Goal: Task Accomplishment & Management: Use online tool/utility

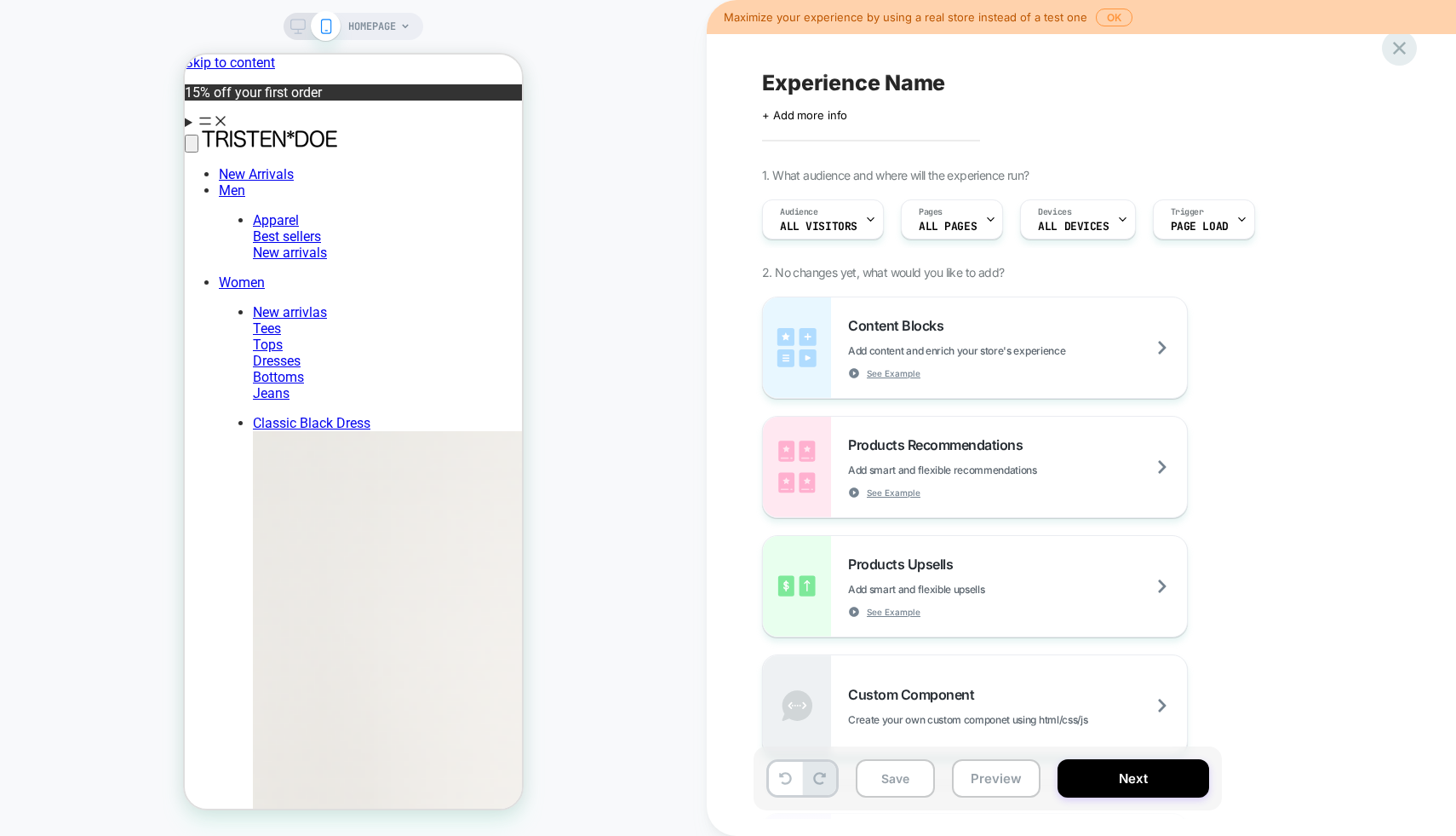
click at [1394, 40] on icon at bounding box center [1400, 48] width 23 height 23
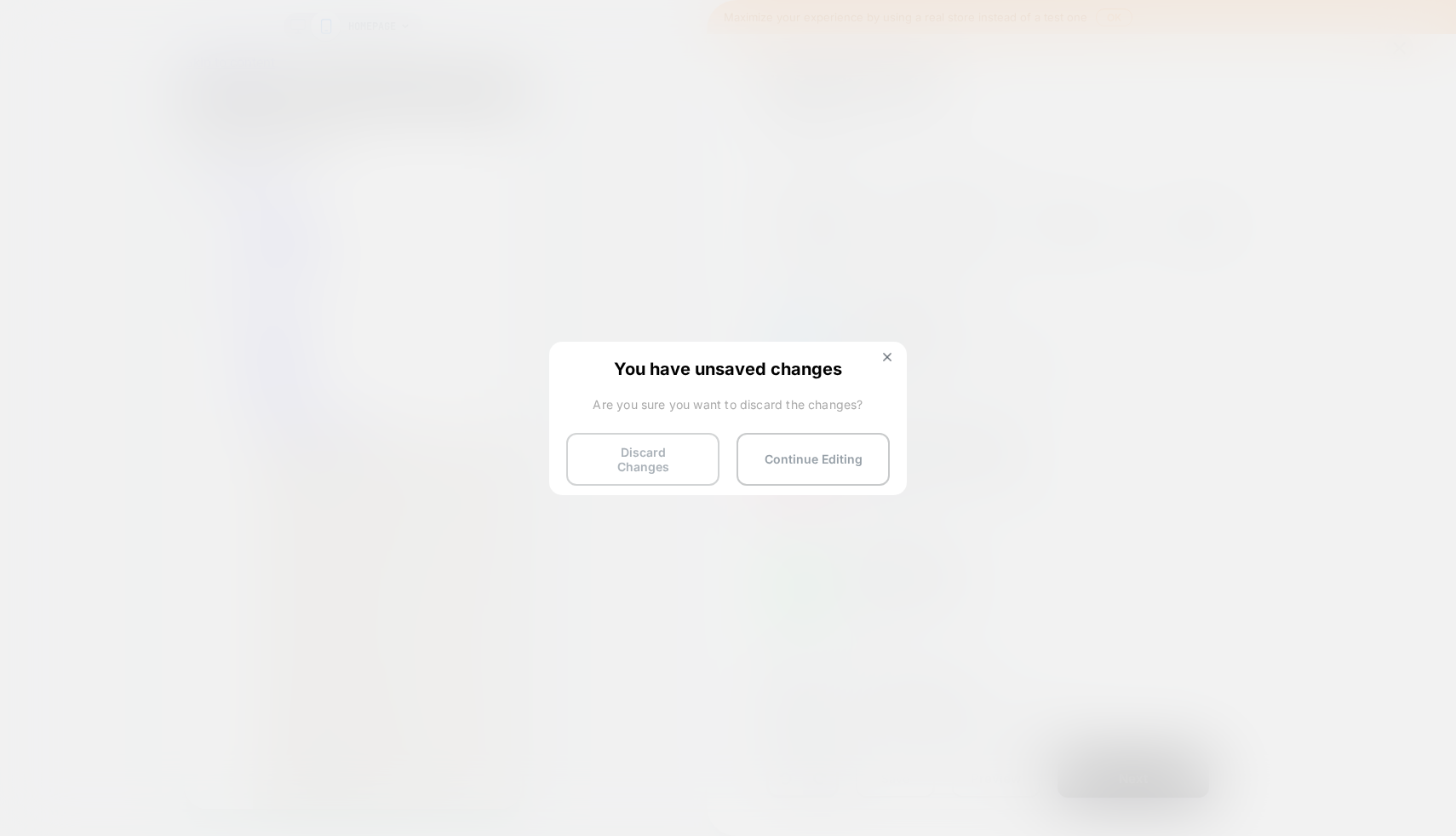
click at [669, 454] on button "Discard Changes" at bounding box center [643, 459] width 153 height 52
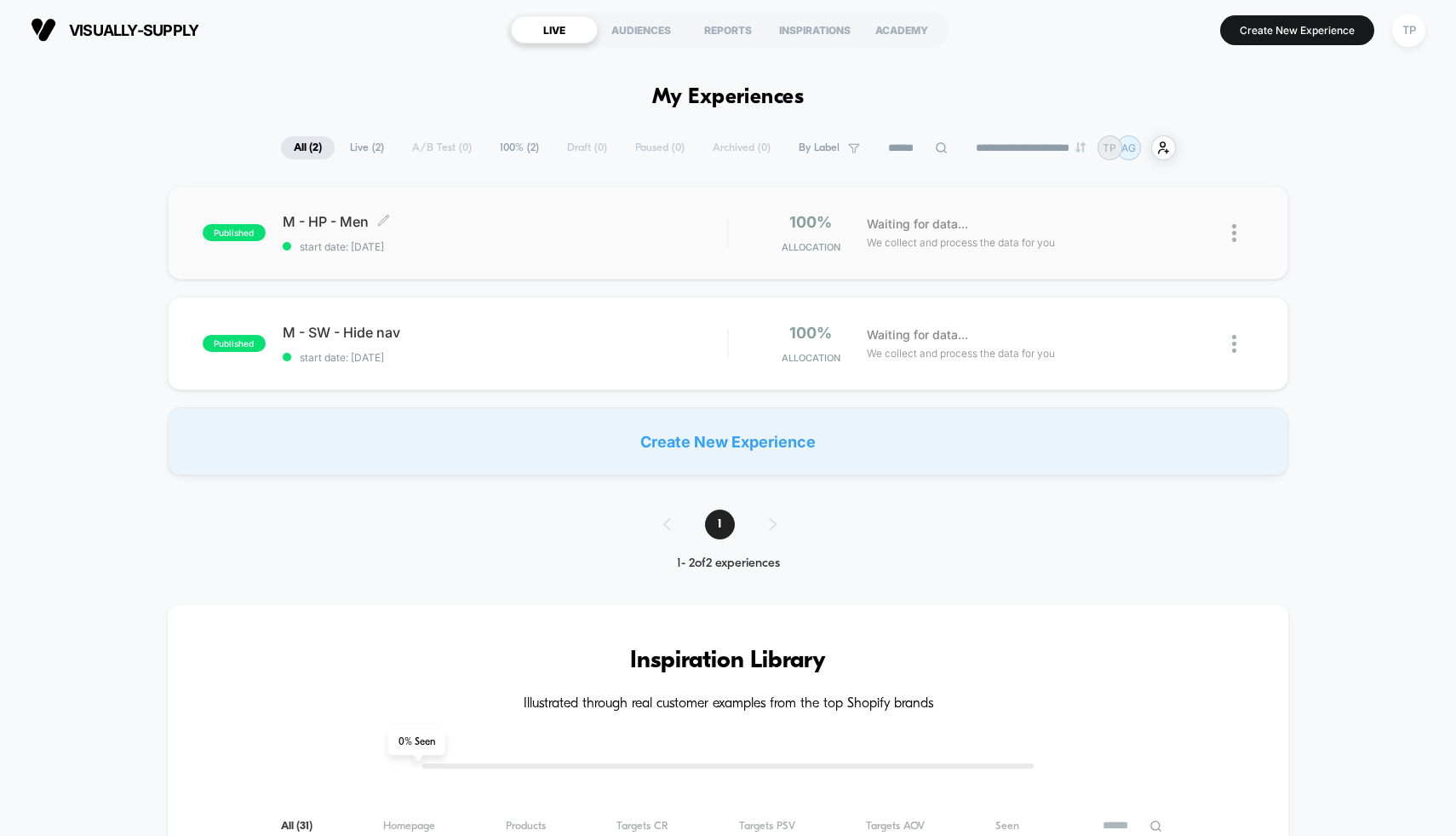
click at [568, 230] on div "M - HP - Men Click to edit experience details Click to edit experience details …" at bounding box center [505, 233] width 445 height 40
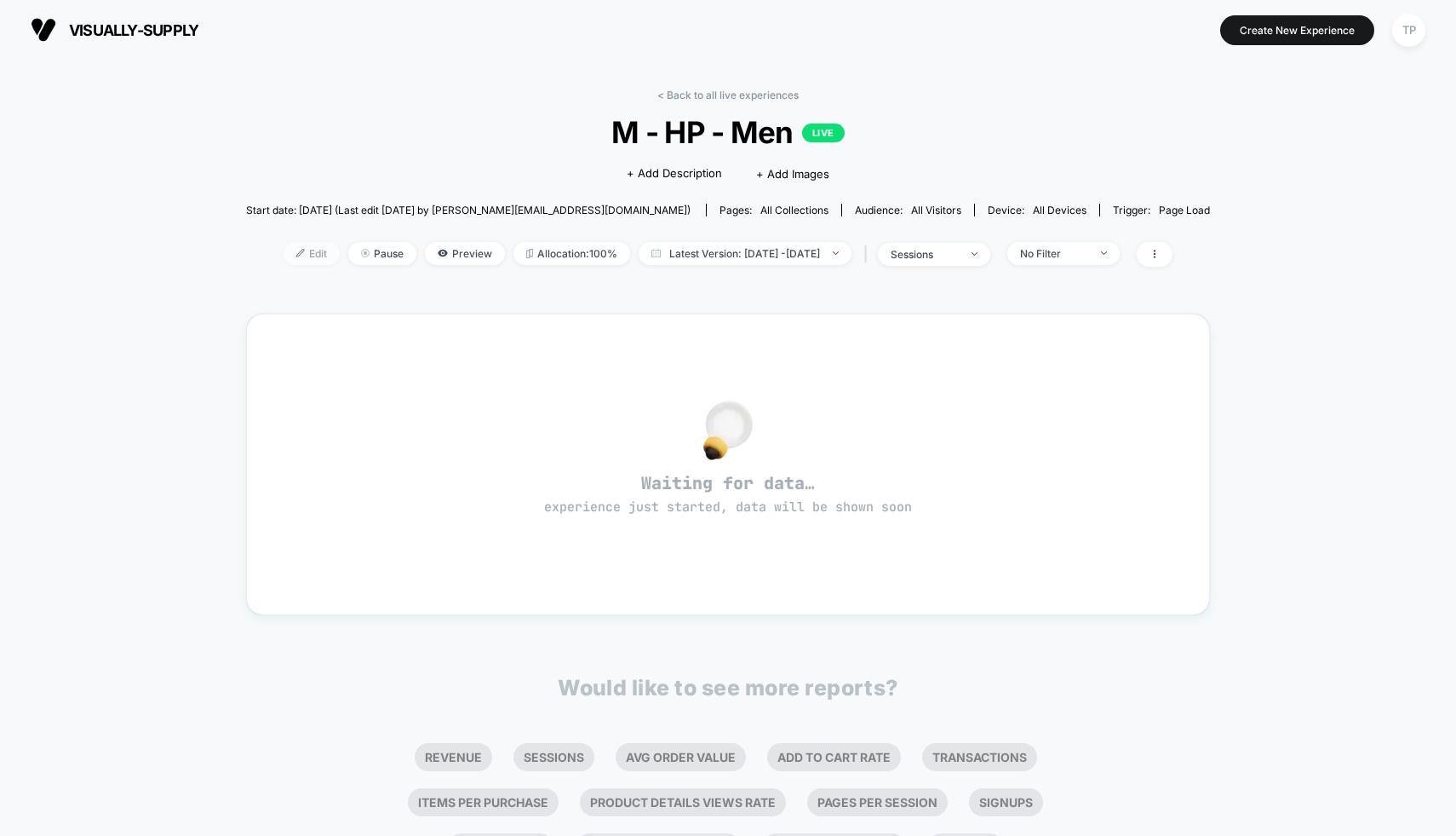
click at [291, 257] on span "Edit" at bounding box center [311, 253] width 56 height 23
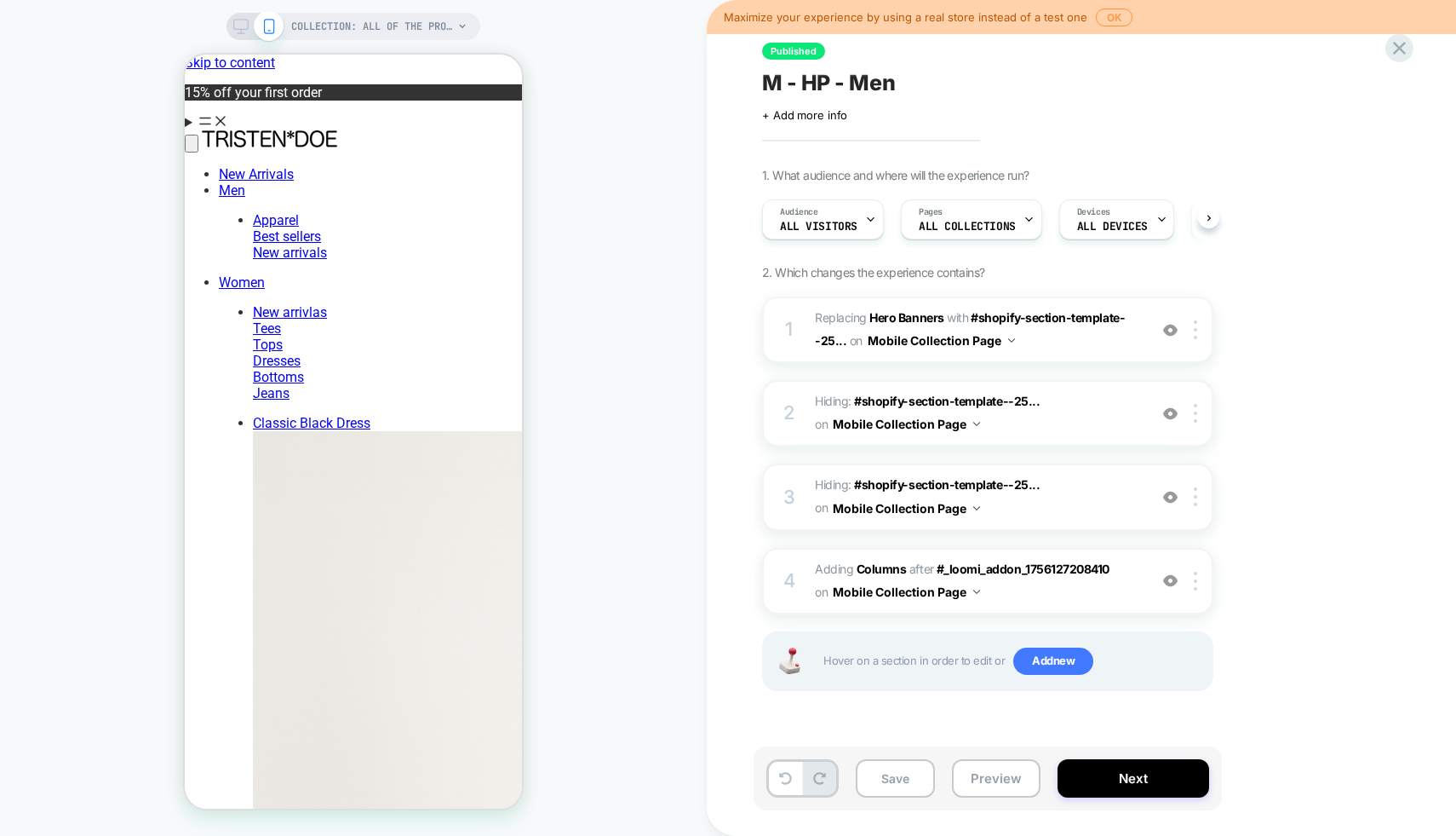
scroll to position [0, 1]
click at [353, 28] on span "COLLECTION: All of the Products (Category)" at bounding box center [371, 26] width 162 height 27
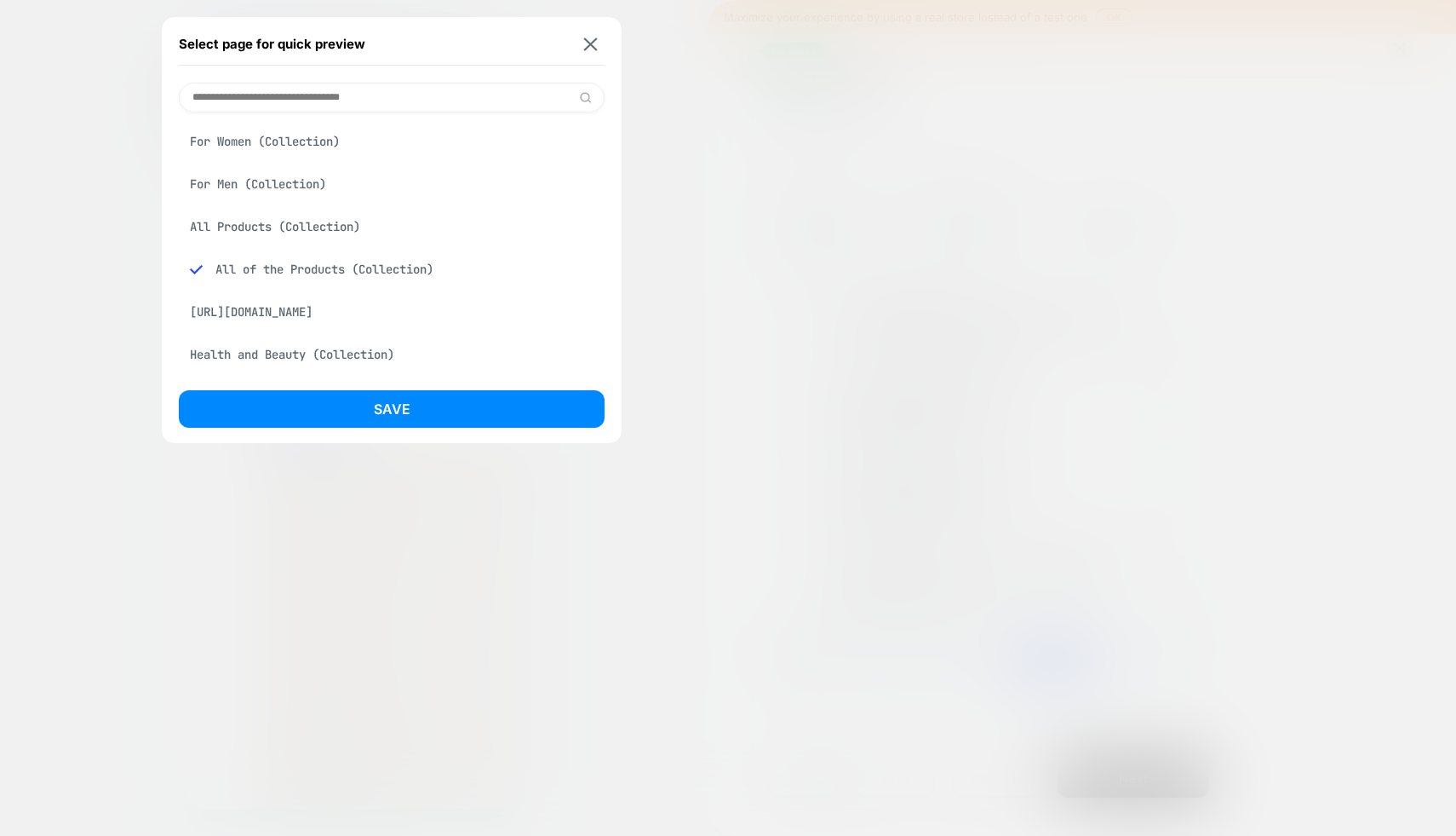
scroll to position [11, 0]
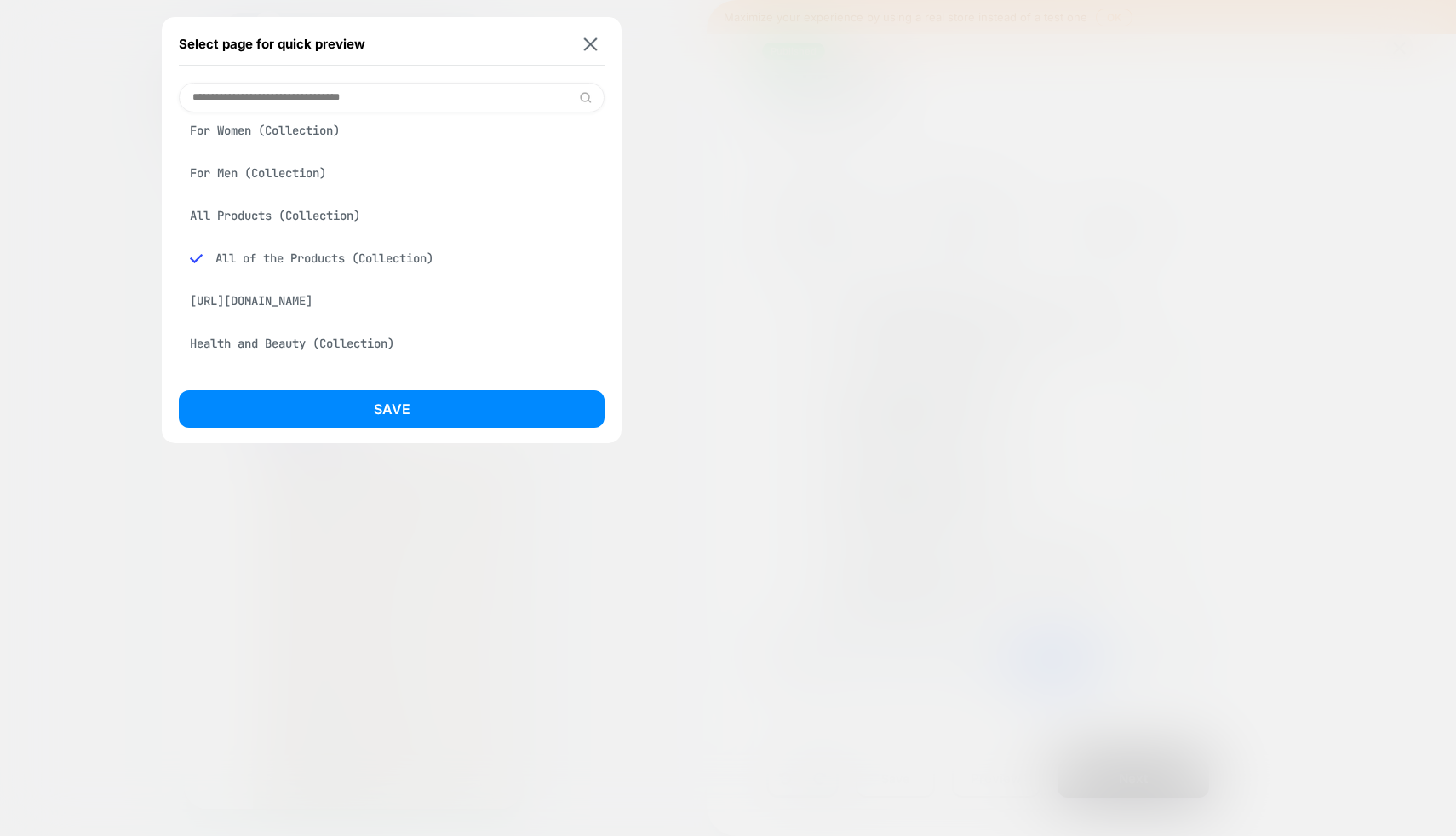
click at [300, 88] on input at bounding box center [391, 97] width 426 height 30
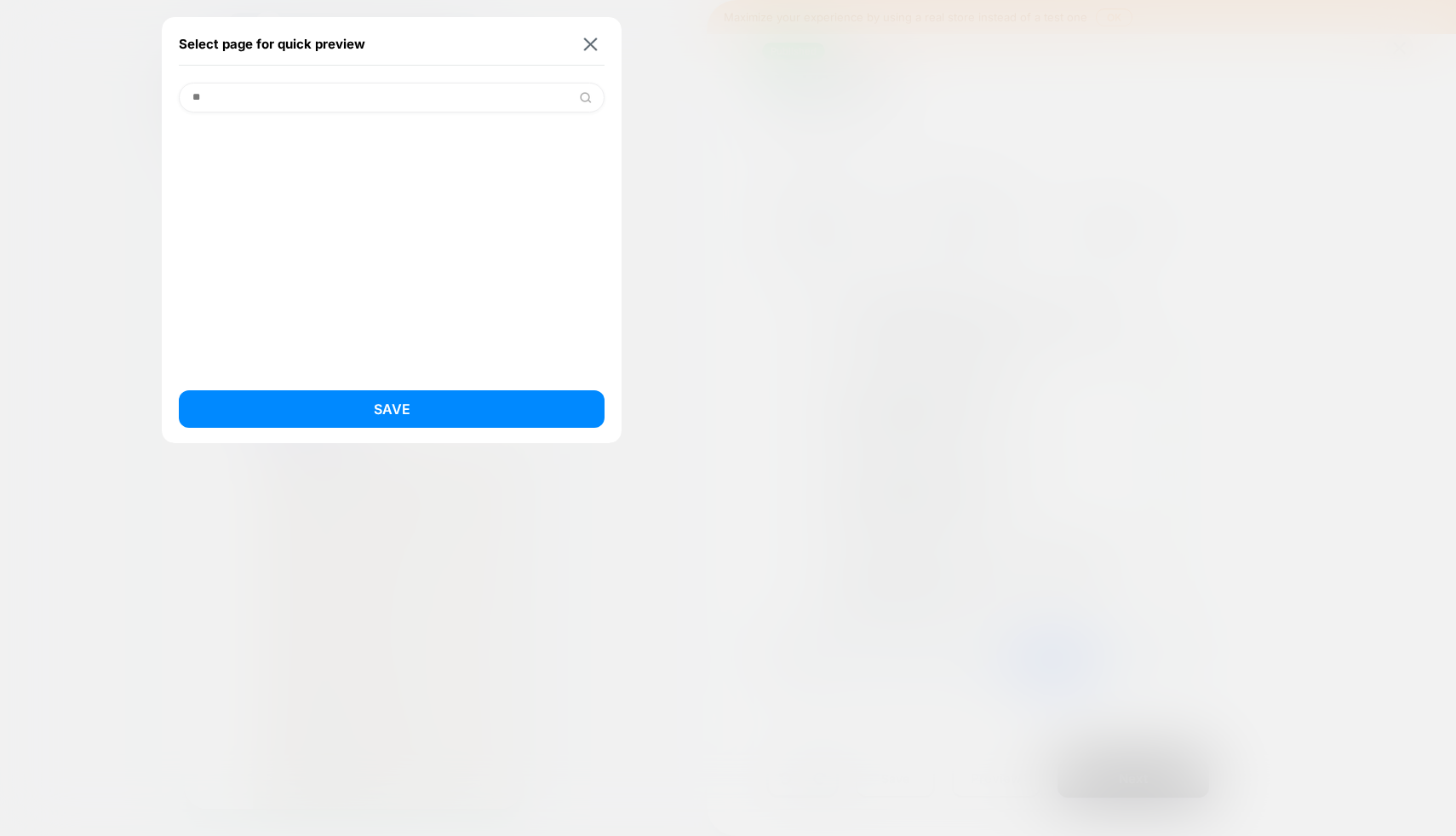
type input "*"
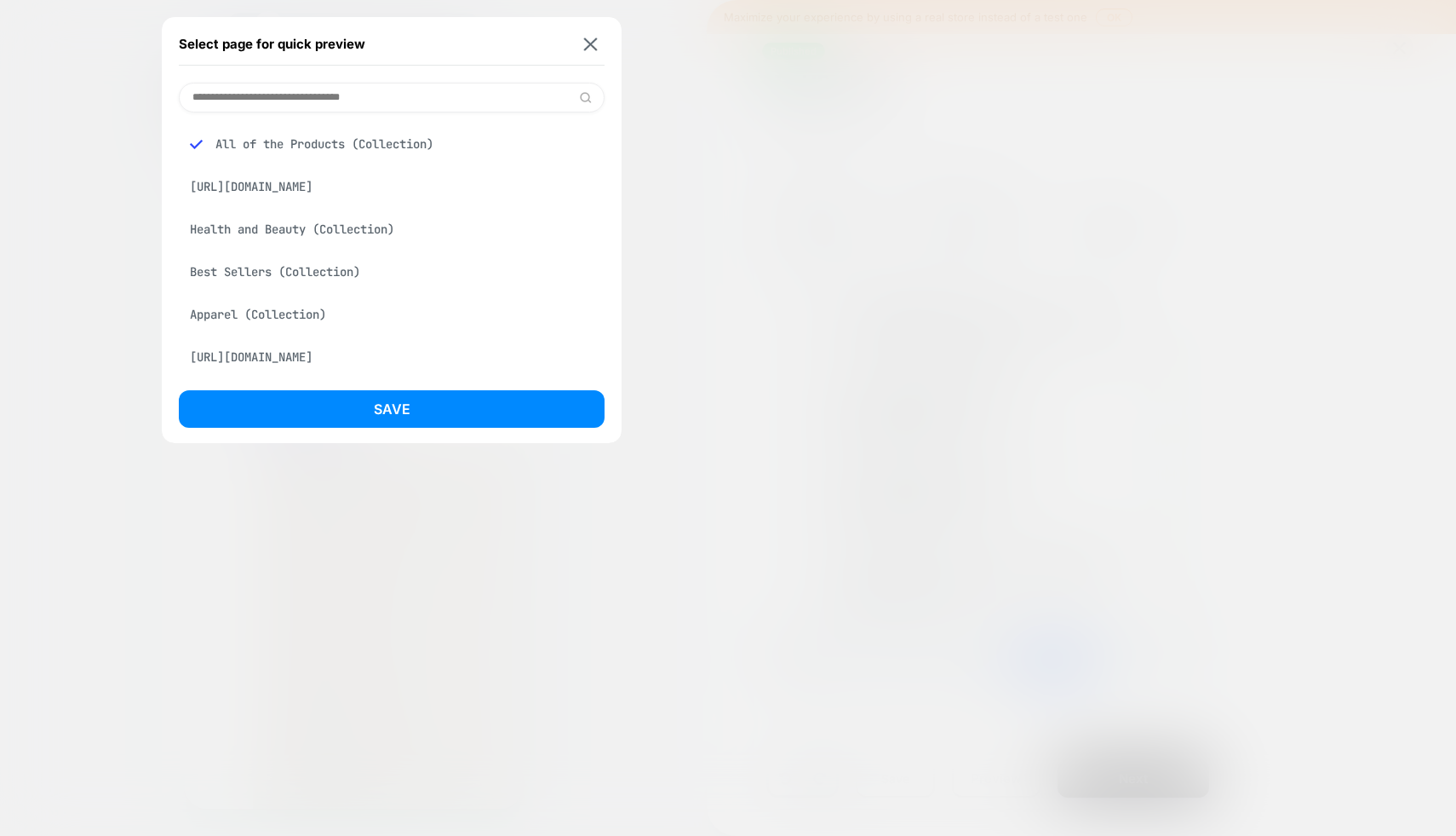
scroll to position [145, 0]
click at [367, 353] on div "[URL][DOMAIN_NAME]" at bounding box center [391, 356] width 426 height 32
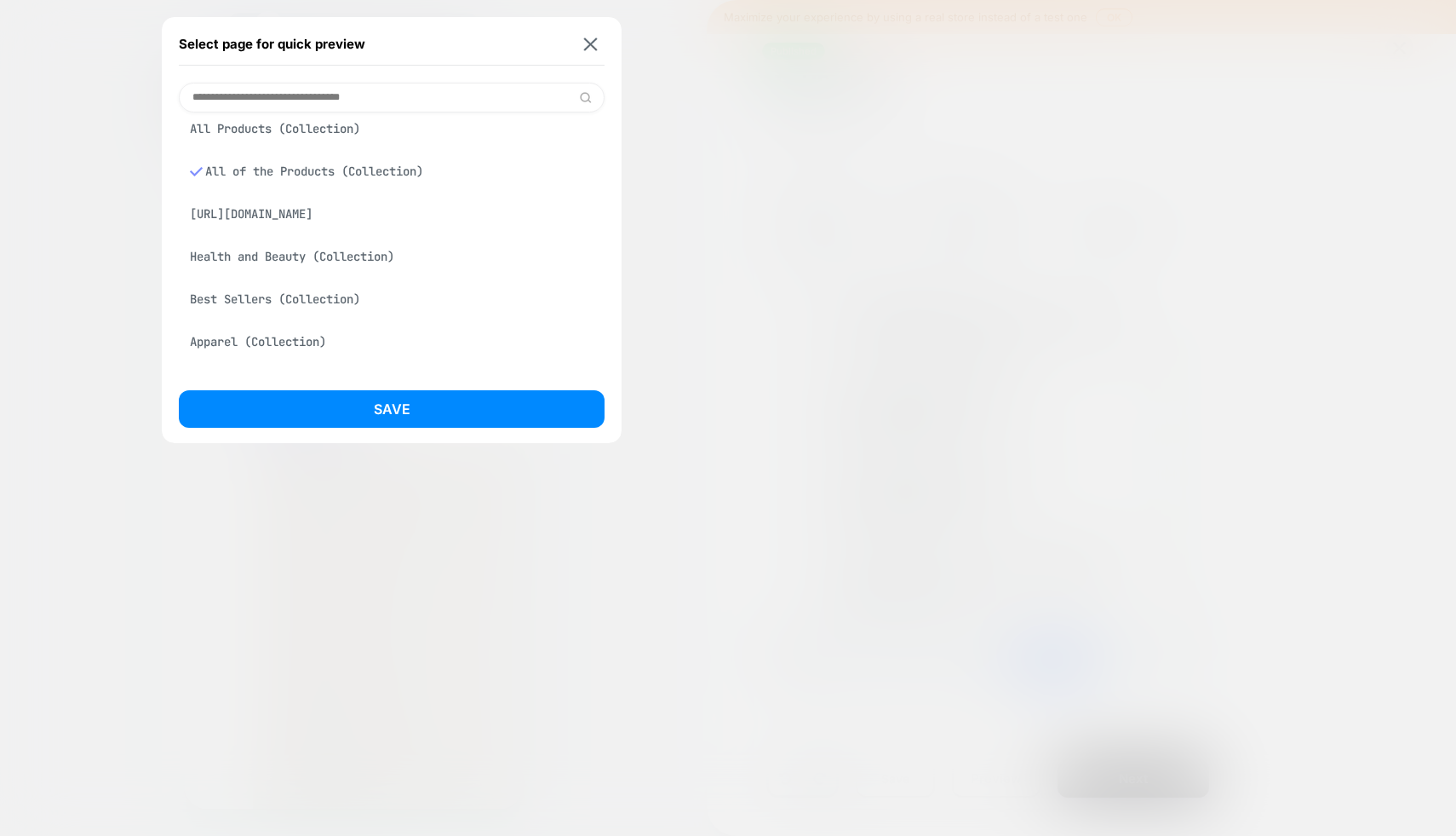
scroll to position [192, 0]
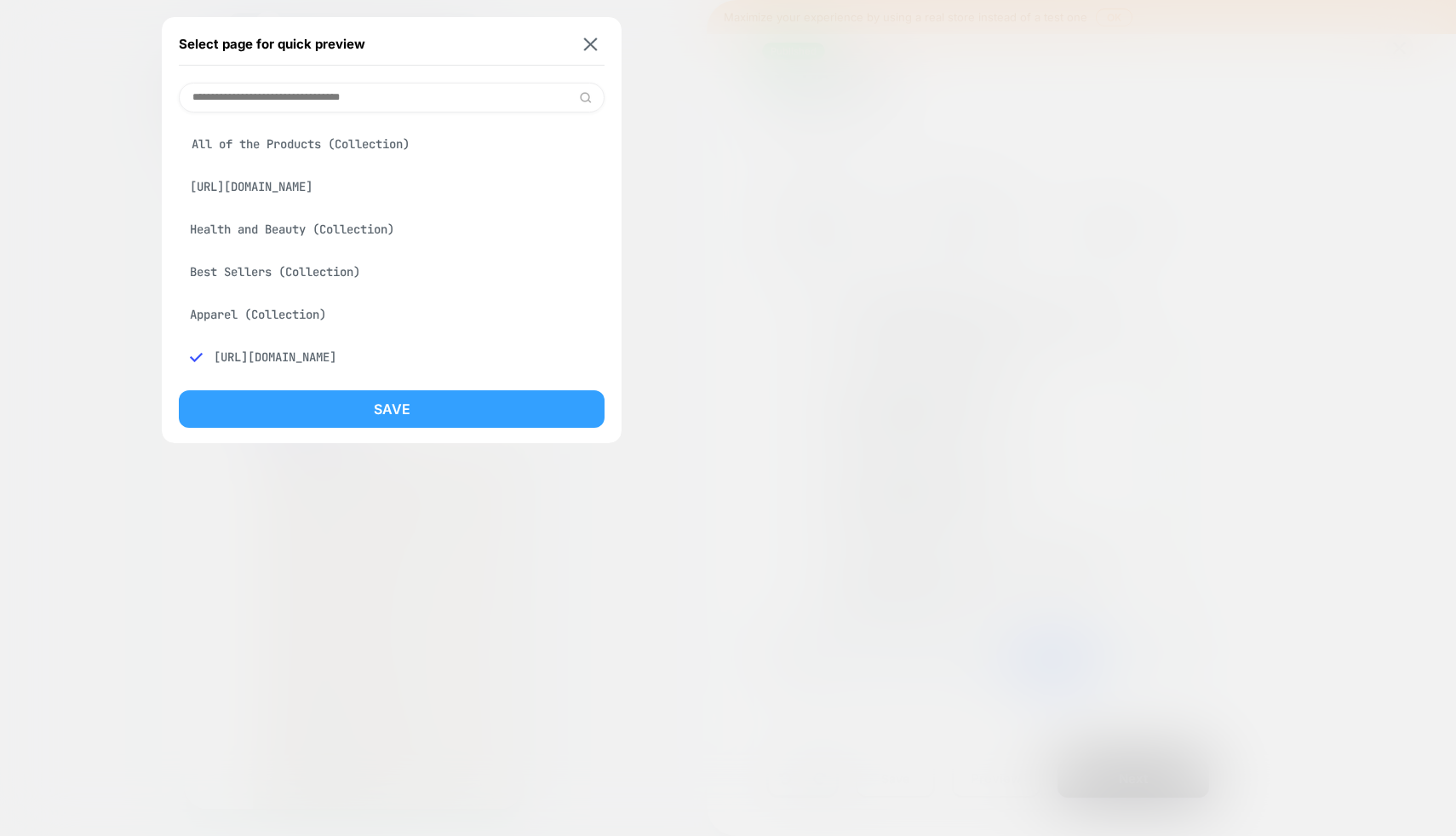
click at [374, 427] on button "Save" at bounding box center [391, 408] width 426 height 38
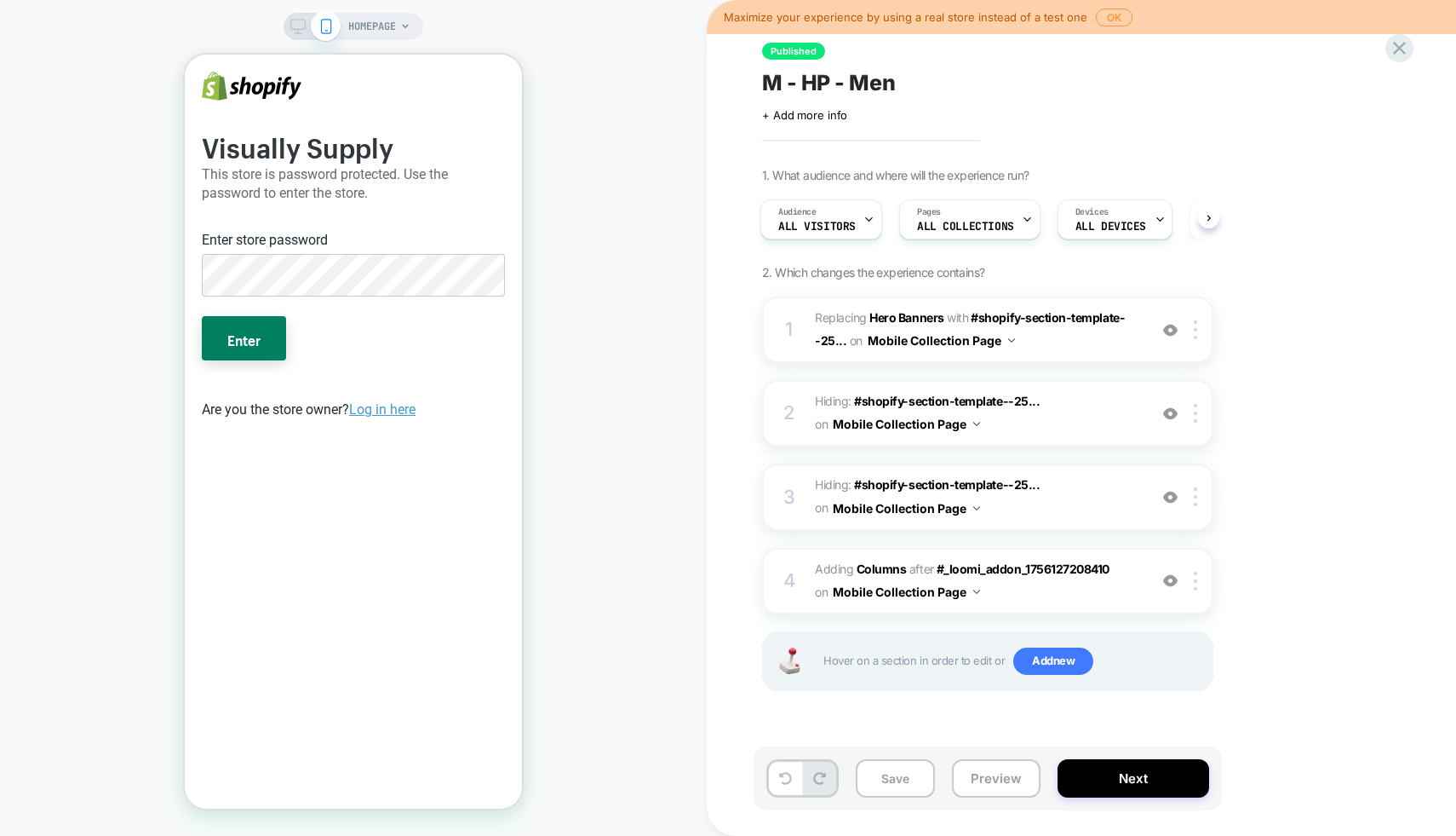
scroll to position [0, 0]
click at [954, 209] on div "Pages ALL COLLECTIONS" at bounding box center [965, 219] width 131 height 39
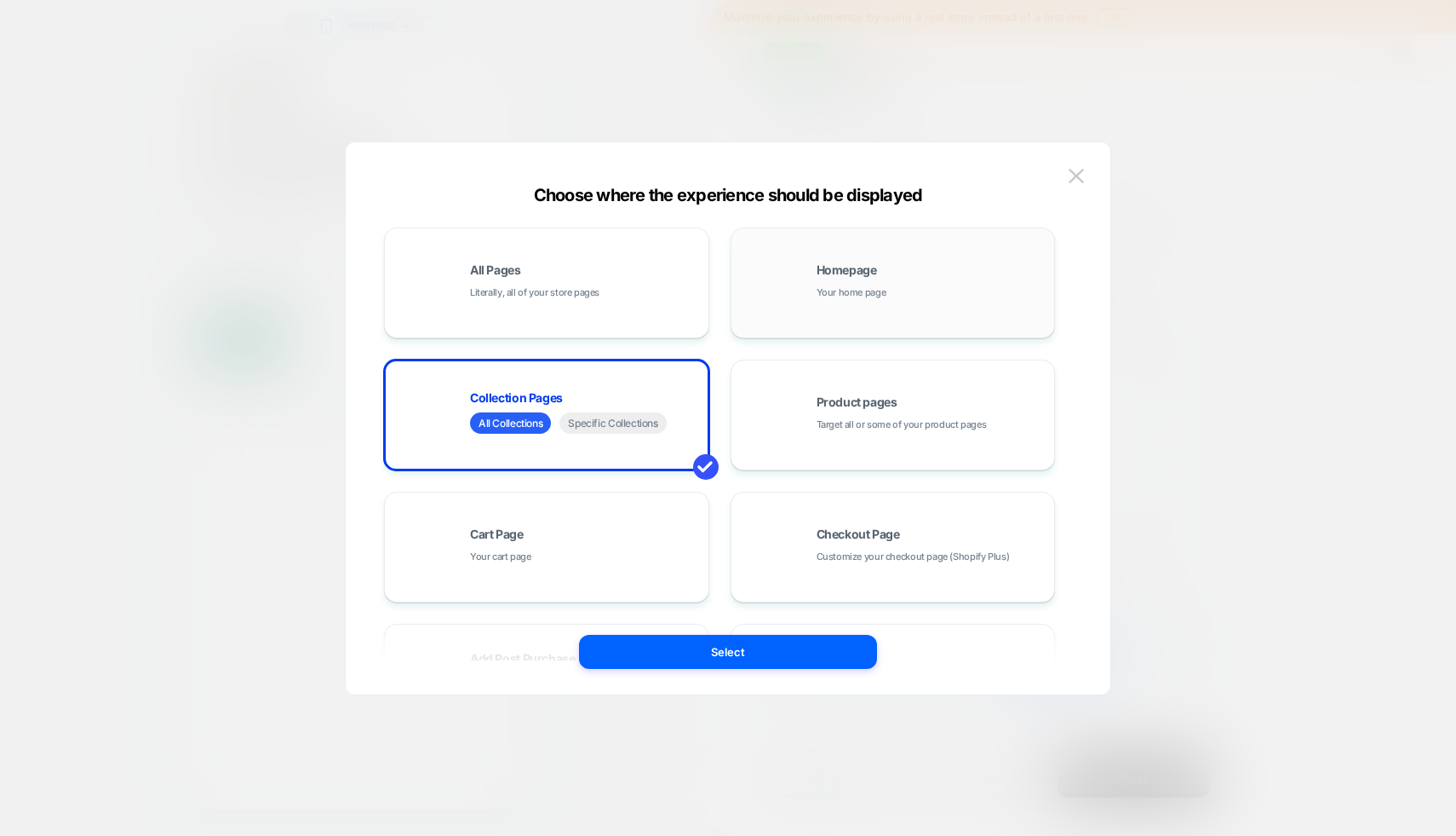
drag, startPoint x: 561, startPoint y: 262, endPoint x: 885, endPoint y: 275, distance: 324.3
click at [885, 275] on div "All Pages Literally, all of your store pages Homepage Your home page Collection…" at bounding box center [719, 547] width 671 height 639
click at [885, 275] on div "Homepage Your home page" at bounding box center [931, 282] width 230 height 37
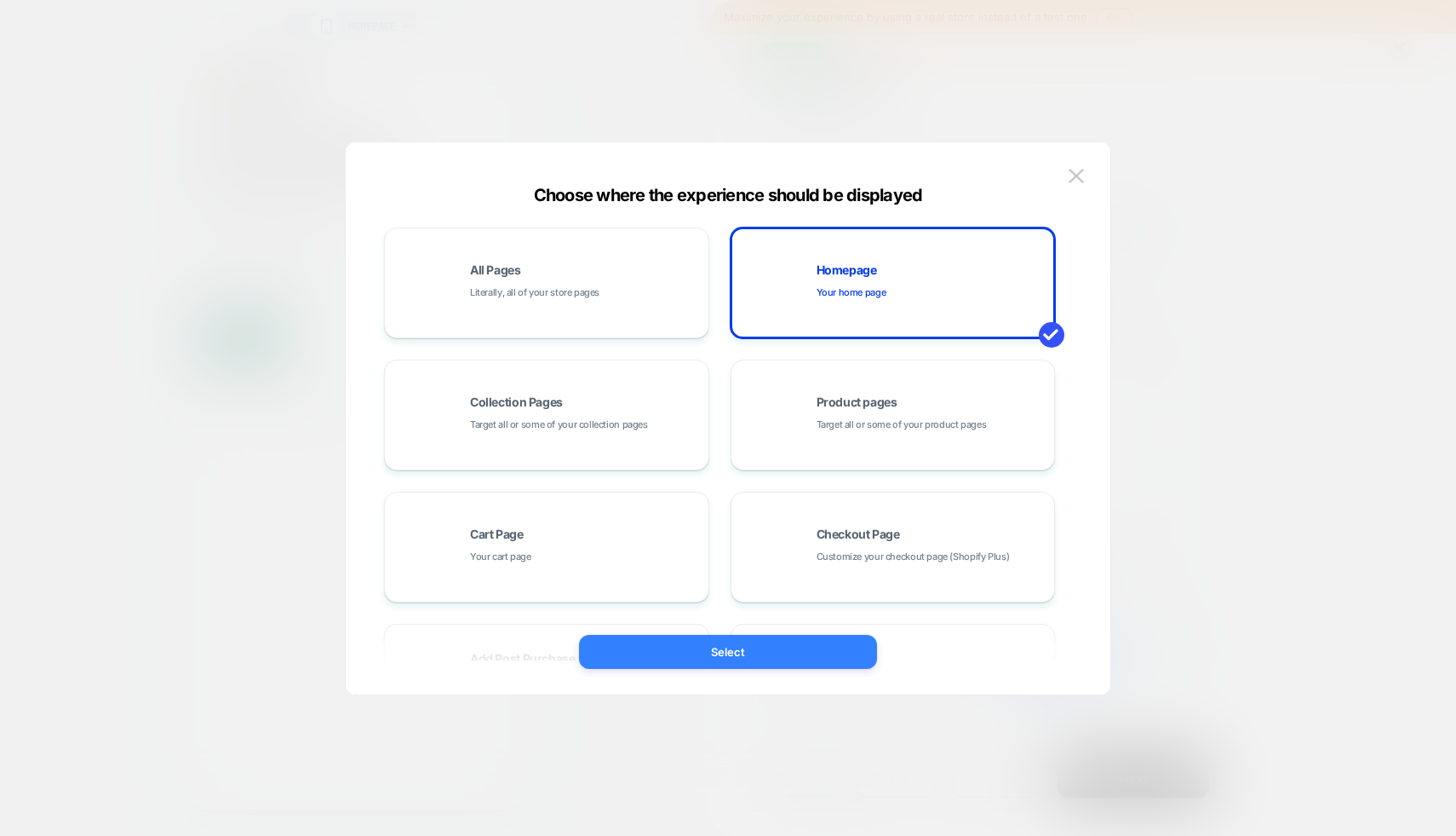
click at [758, 658] on button "Select" at bounding box center [727, 651] width 298 height 34
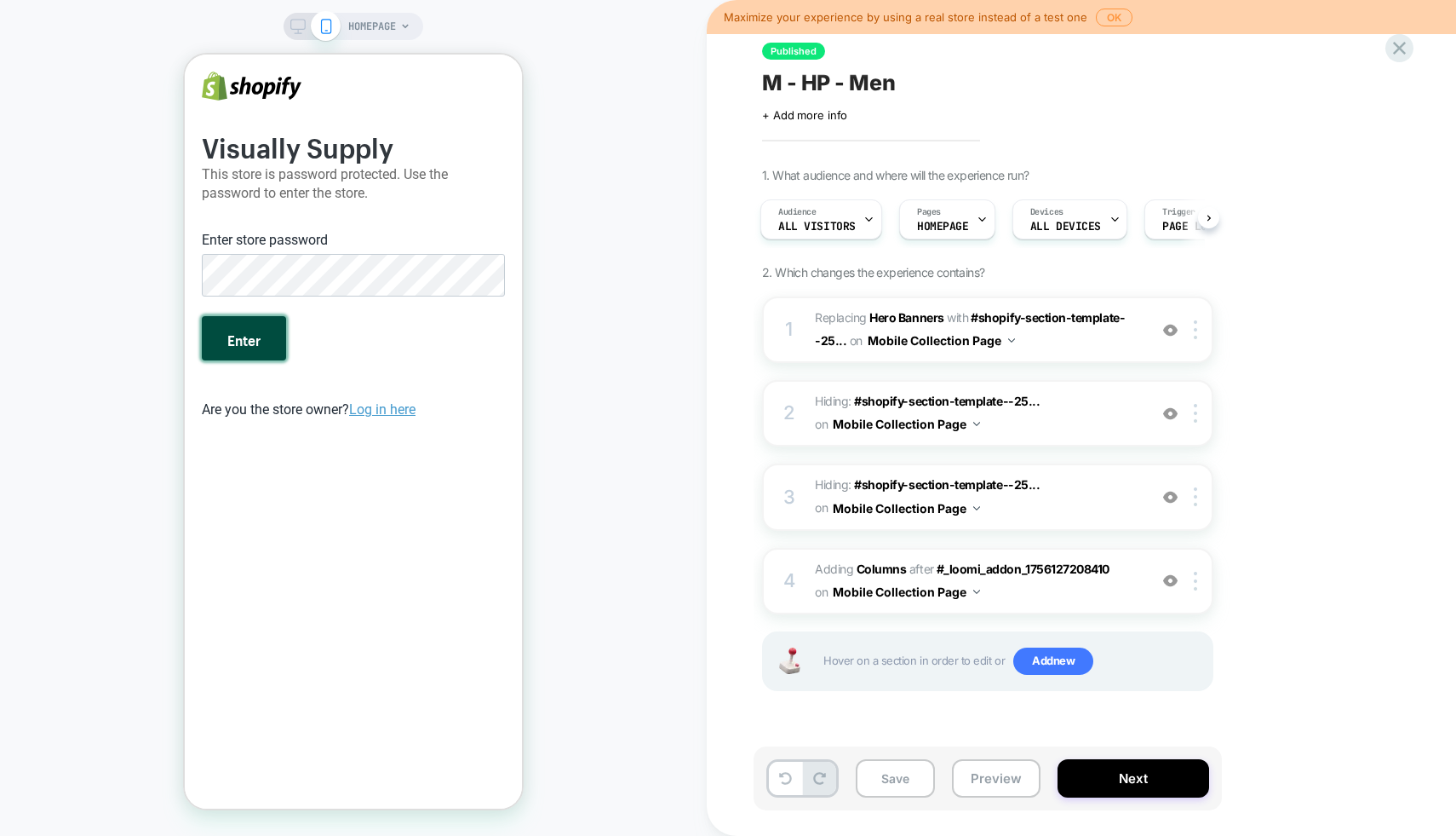
click at [243, 341] on button "Enter" at bounding box center [243, 338] width 84 height 45
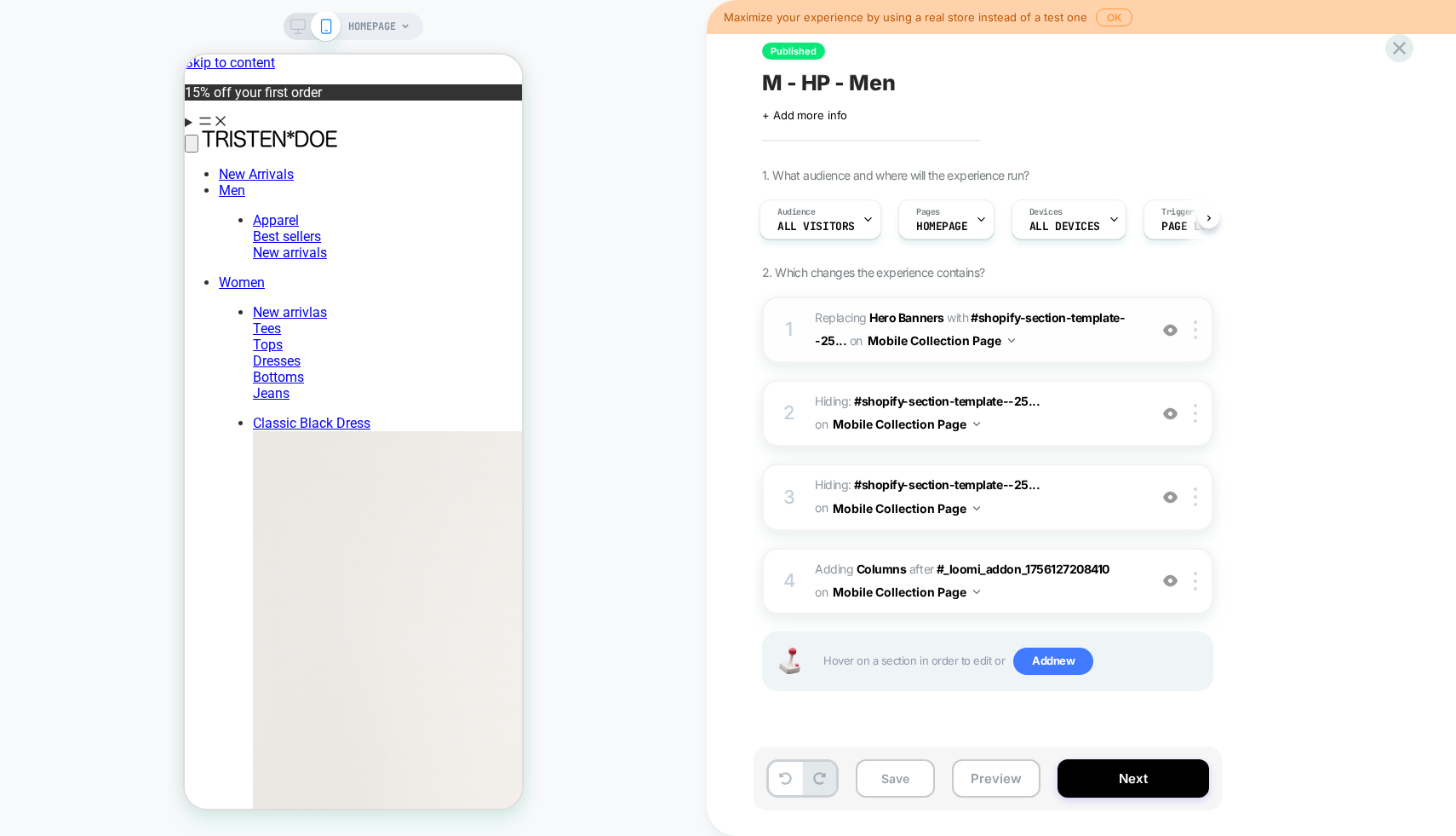
click at [984, 341] on button "Mobile Collection Page" at bounding box center [941, 339] width 147 height 24
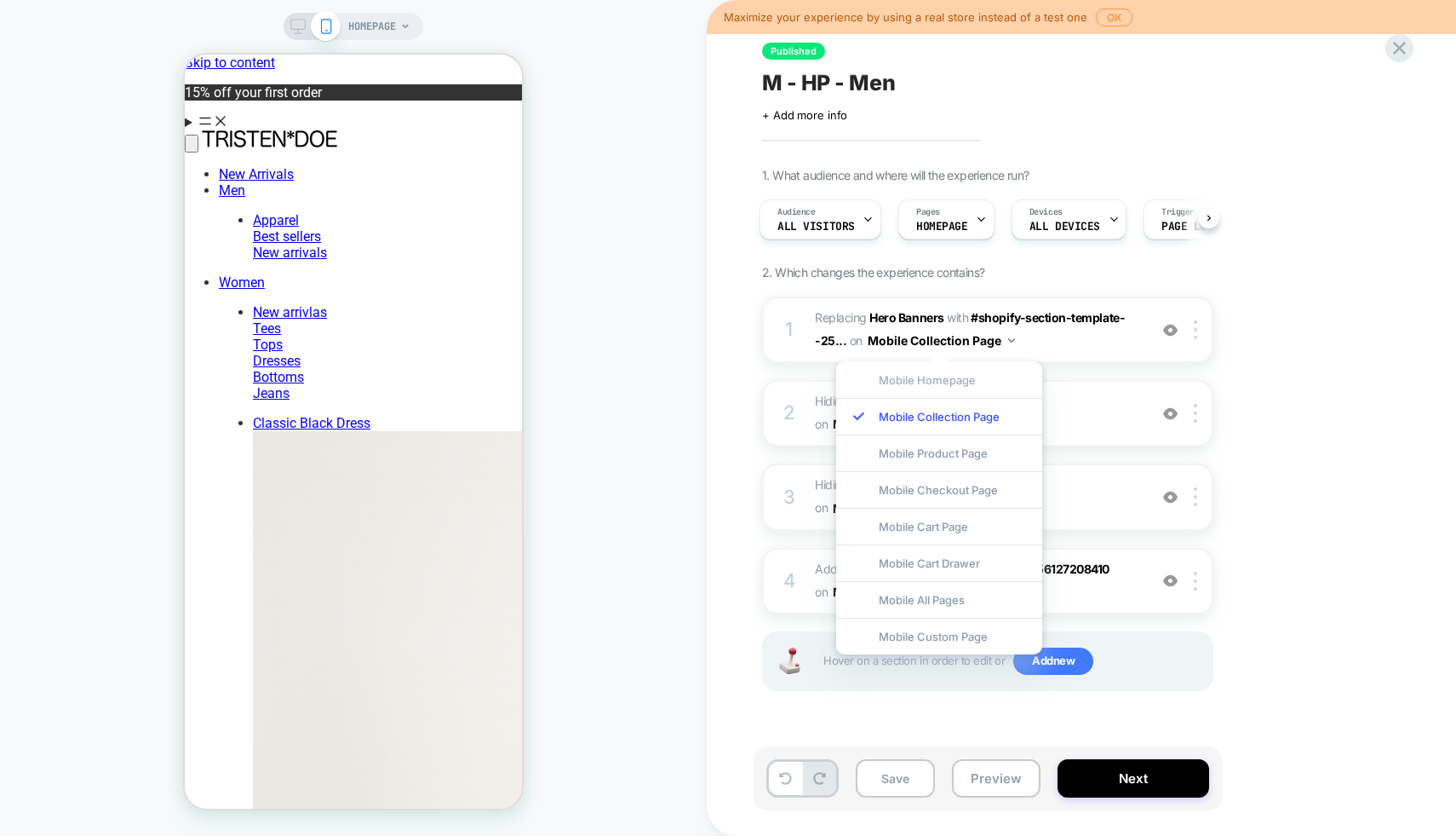
click at [965, 384] on div "Mobile Homepage" at bounding box center [938, 379] width 206 height 37
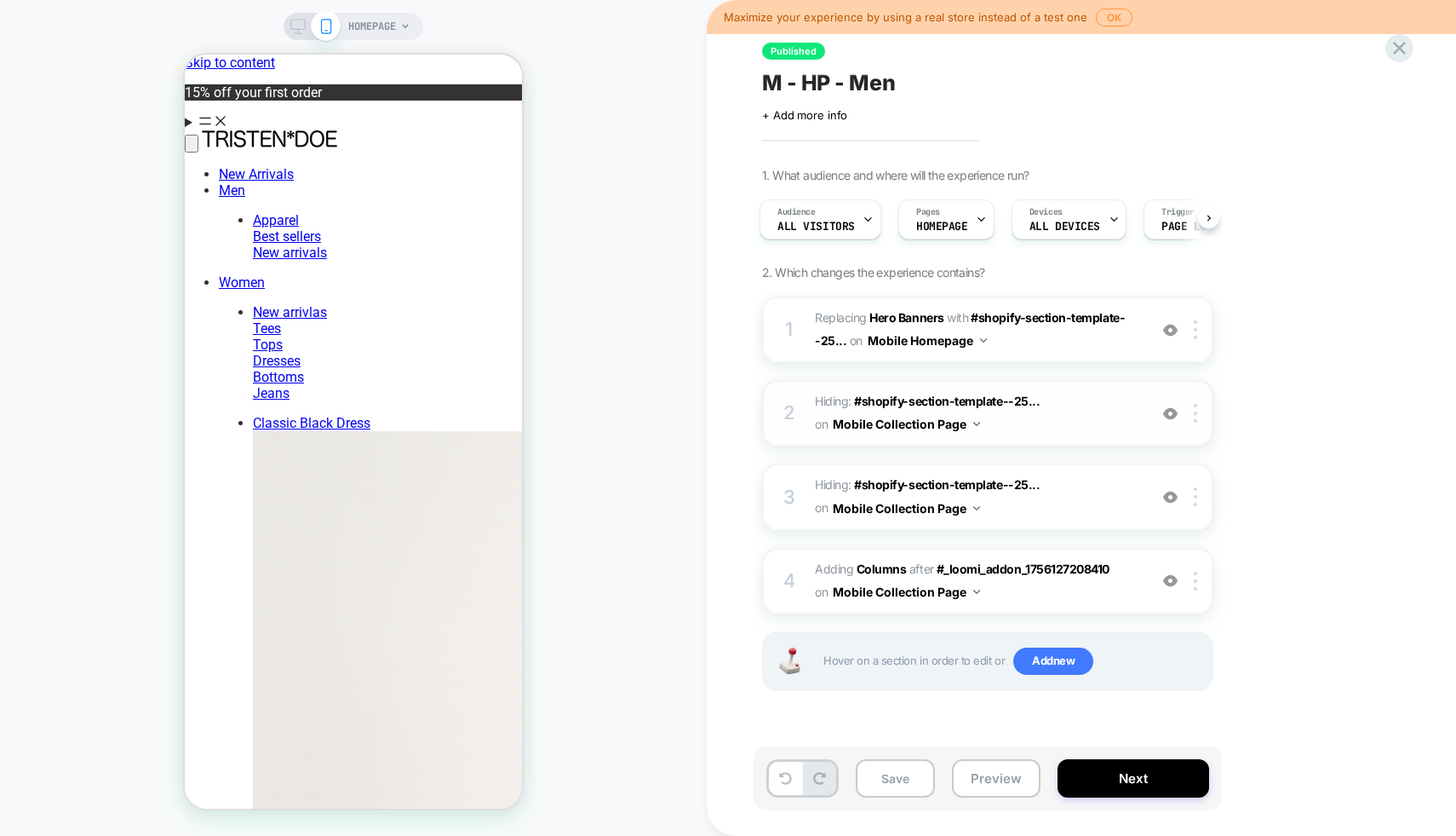
click at [944, 431] on button "Mobile Collection Page" at bounding box center [906, 423] width 147 height 24
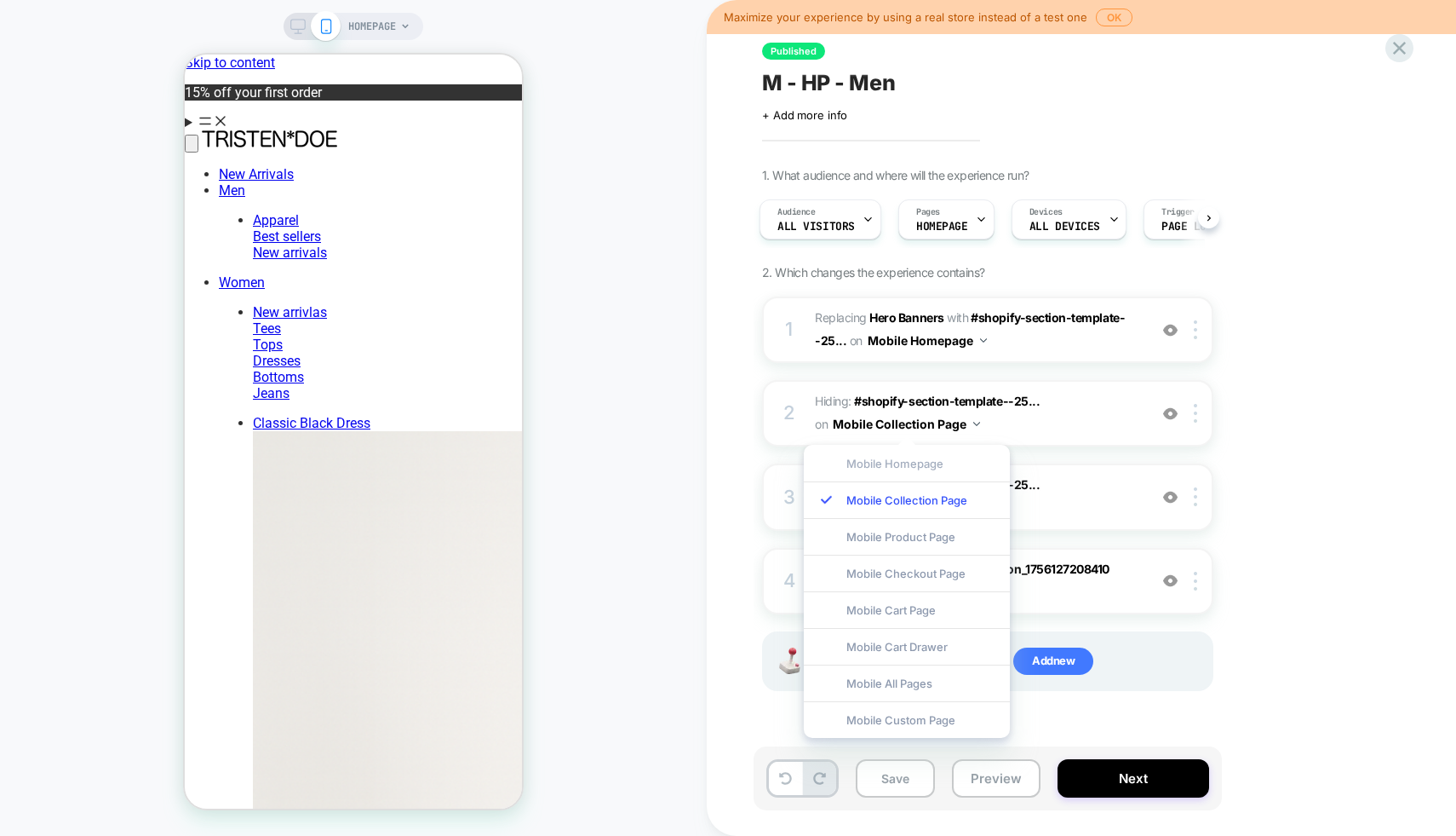
click at [933, 465] on div "Mobile Homepage" at bounding box center [906, 463] width 206 height 37
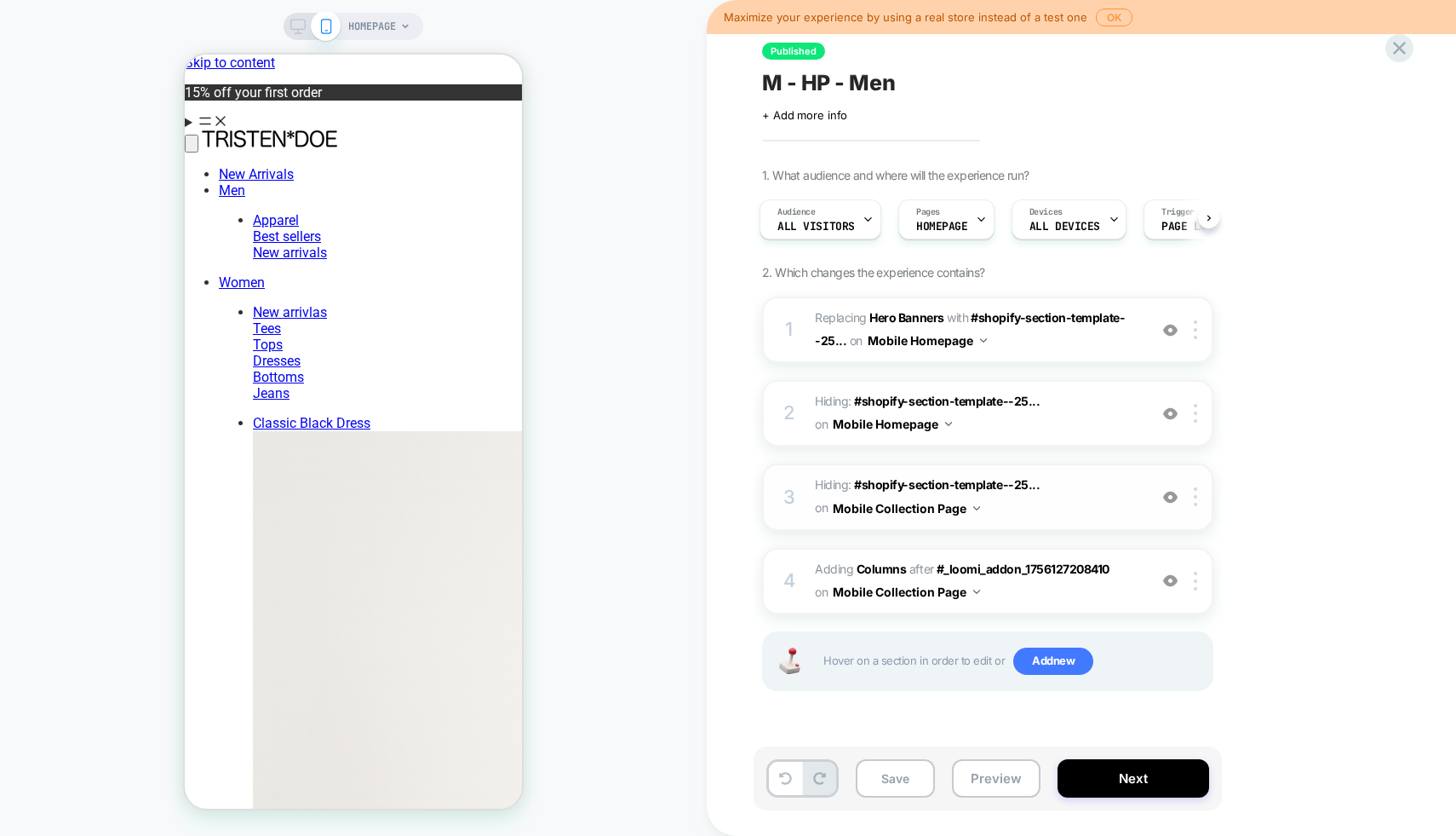
click at [939, 500] on button "Mobile Collection Page" at bounding box center [906, 507] width 147 height 24
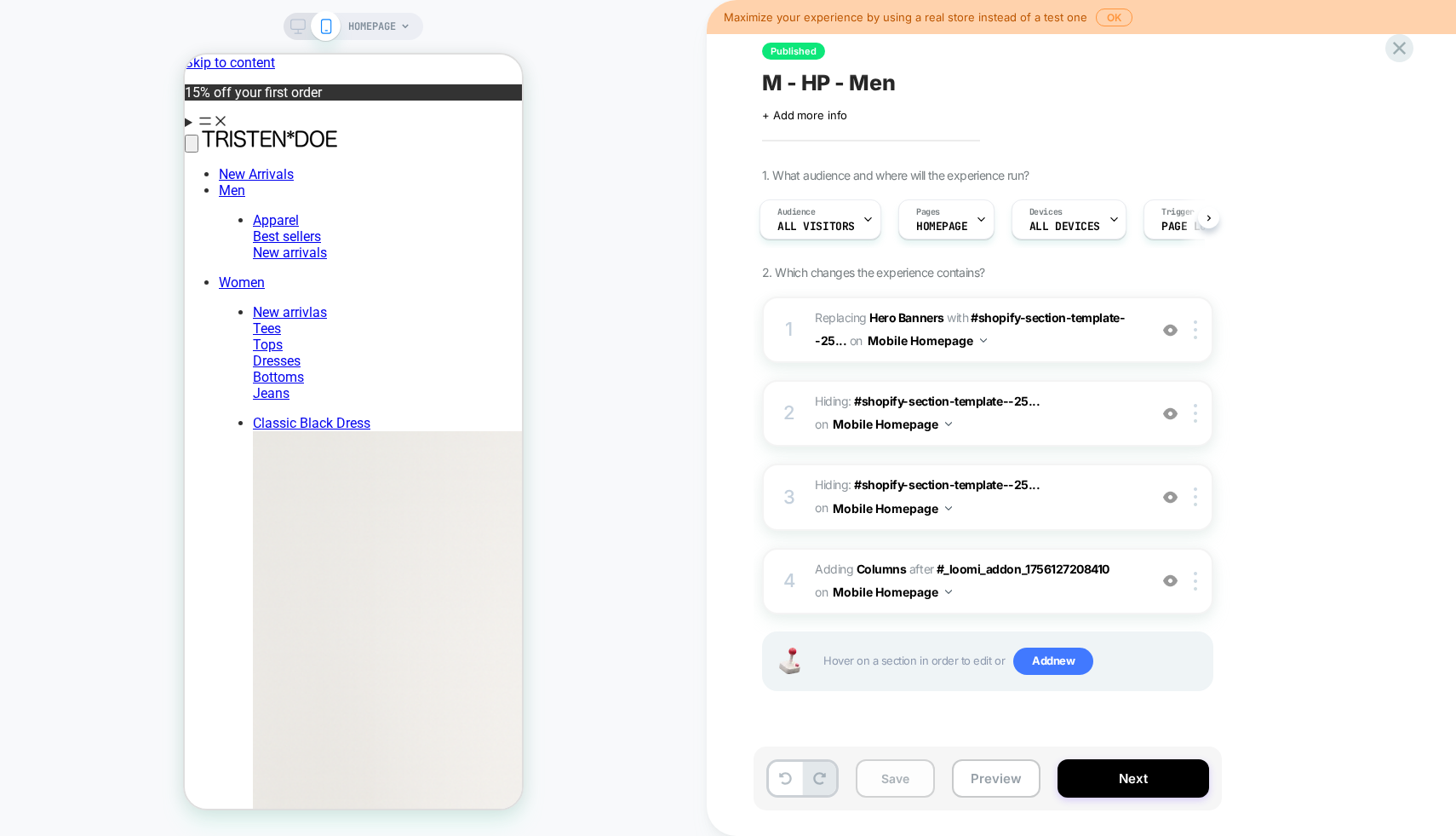
click at [892, 775] on button "Save" at bounding box center [896, 779] width 79 height 39
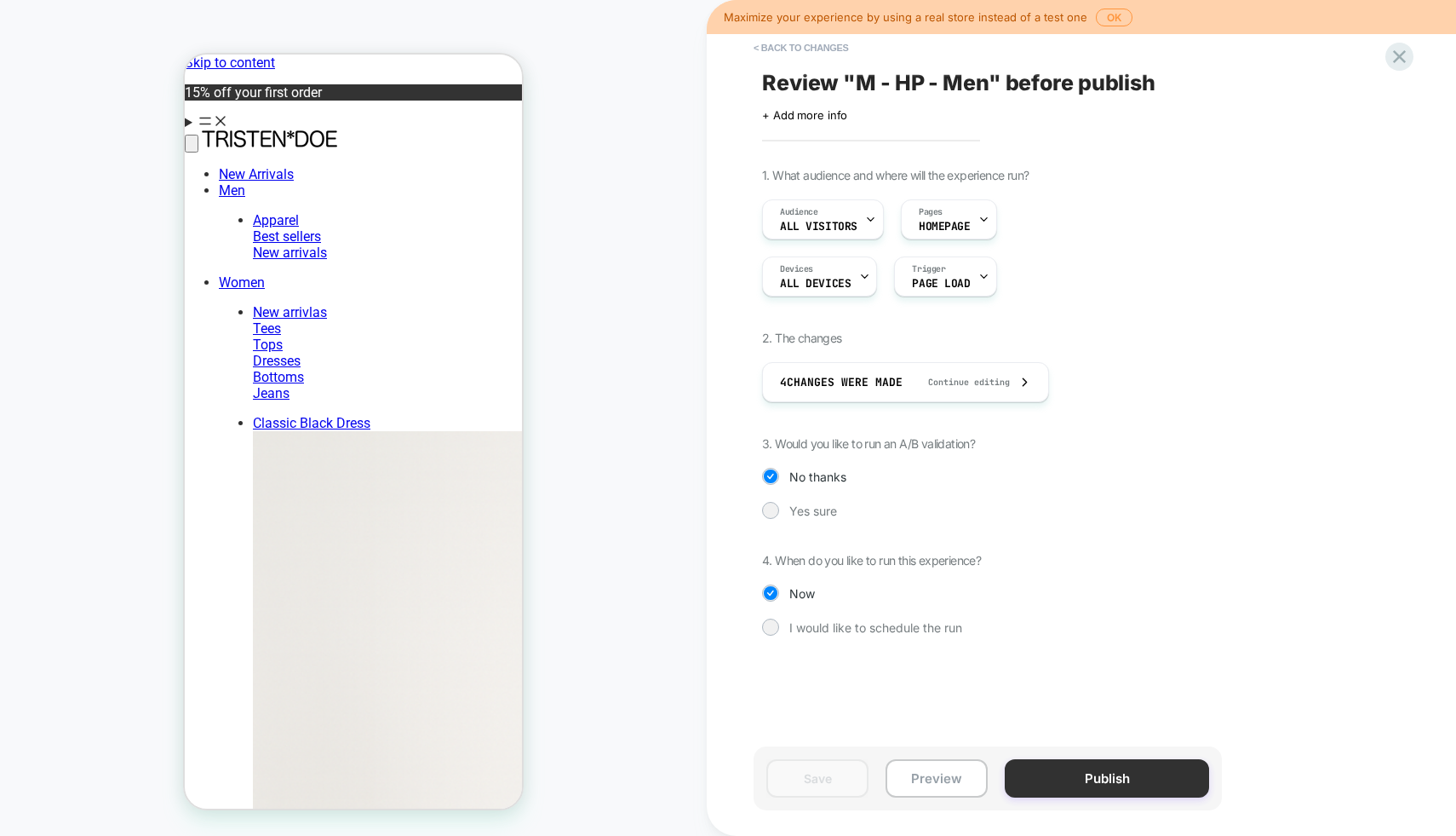
click at [1078, 769] on button "Publish" at bounding box center [1106, 779] width 205 height 39
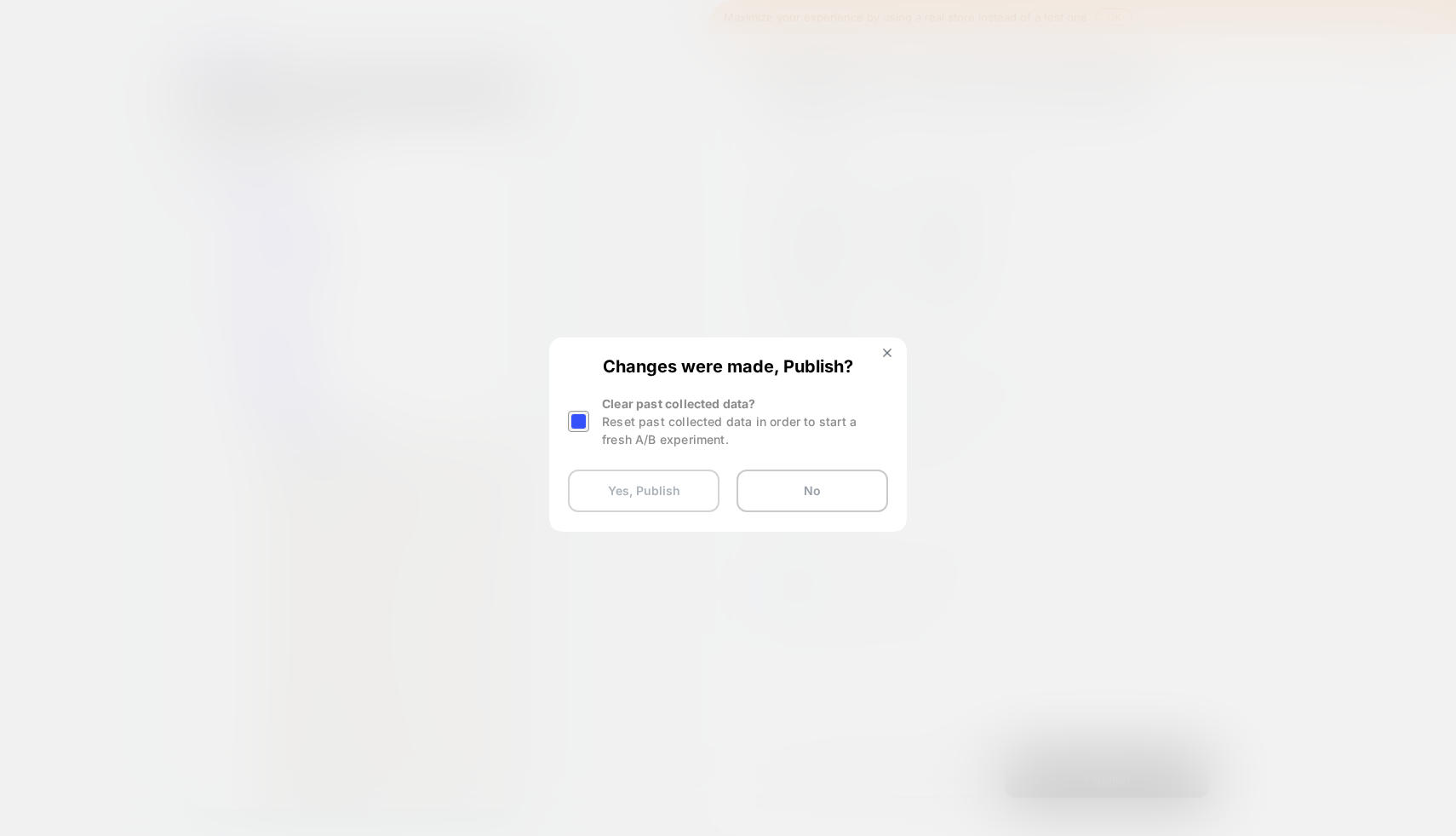
click at [661, 482] on button "Yes, Publish" at bounding box center [644, 491] width 151 height 43
